Goal: Find specific page/section: Find specific page/section

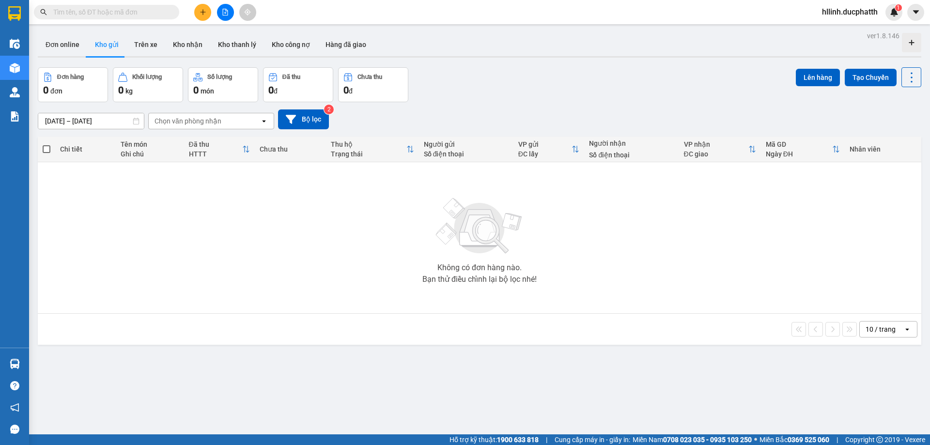
click at [62, 214] on div "Không có đơn hàng nào. Bạn thử điều chỉnh lại bộ lọc nhé!" at bounding box center [480, 237] width 874 height 145
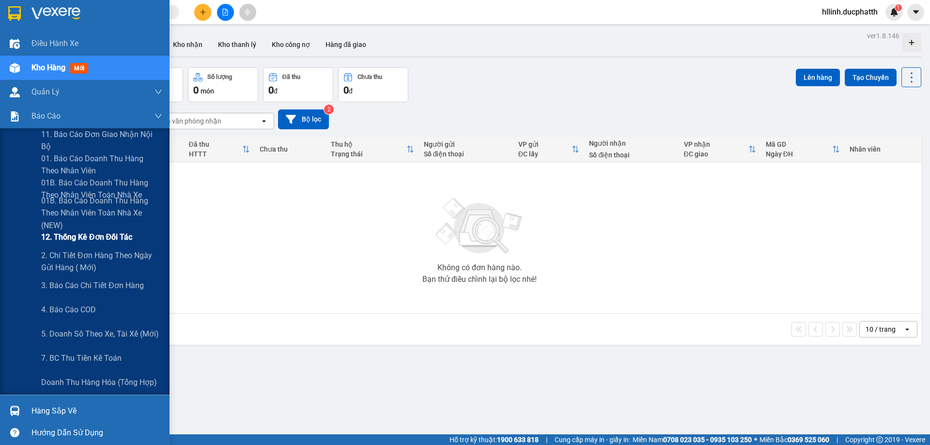
click at [65, 228] on div "12. Thống kê đơn đối tác" at bounding box center [101, 237] width 121 height 24
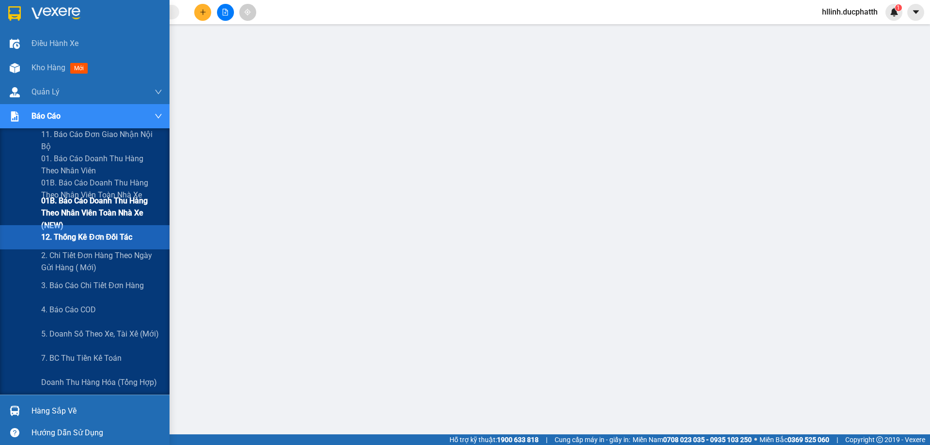
click at [59, 220] on span "01B. Báo cáo doanh thu hàng theo nhân viên toàn nhà xe (NEW)" at bounding box center [101, 213] width 121 height 36
